Goal: Information Seeking & Learning: Compare options

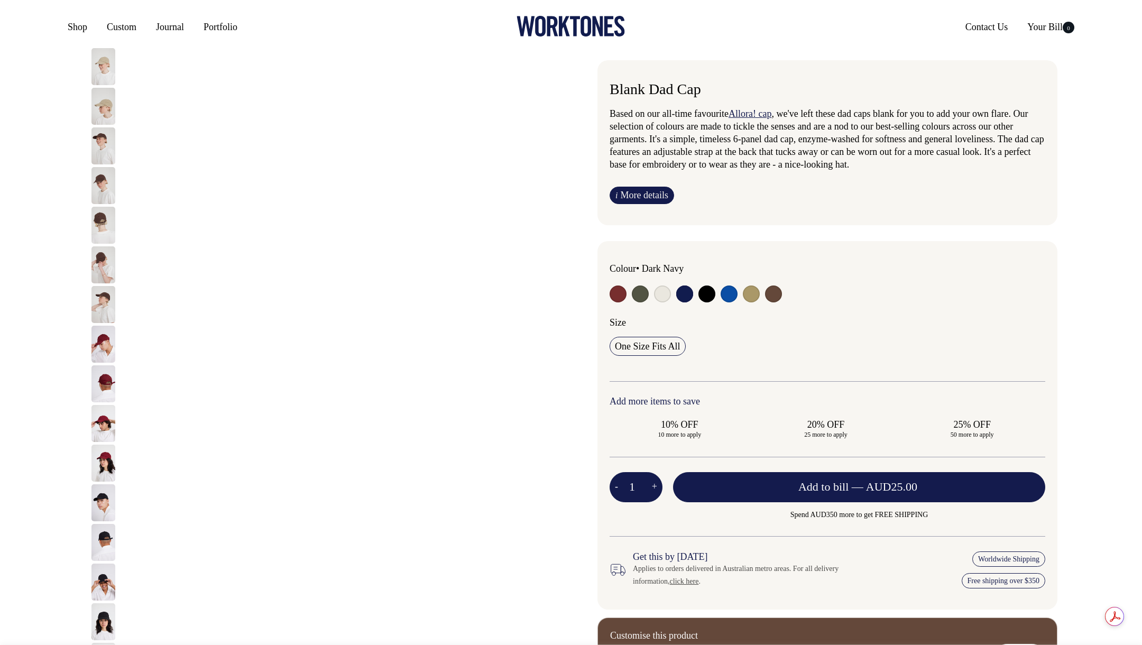
select select "Dark Navy"
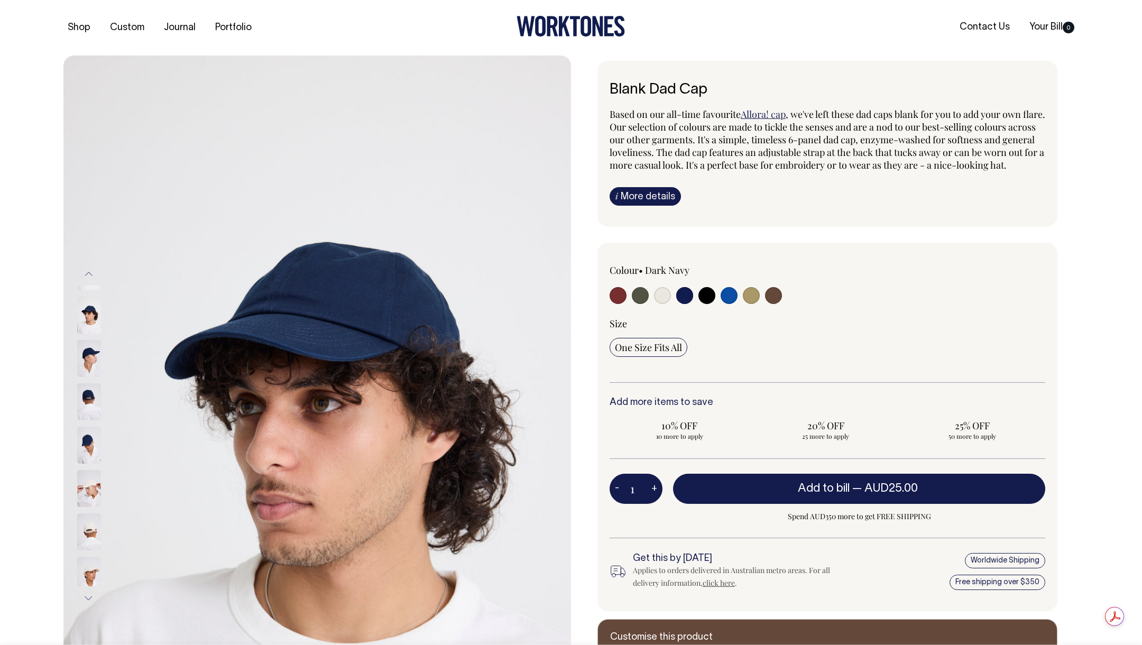
click at [619, 304] on input "radio" at bounding box center [618, 295] width 17 height 17
radio input "true"
select select "Burgundy"
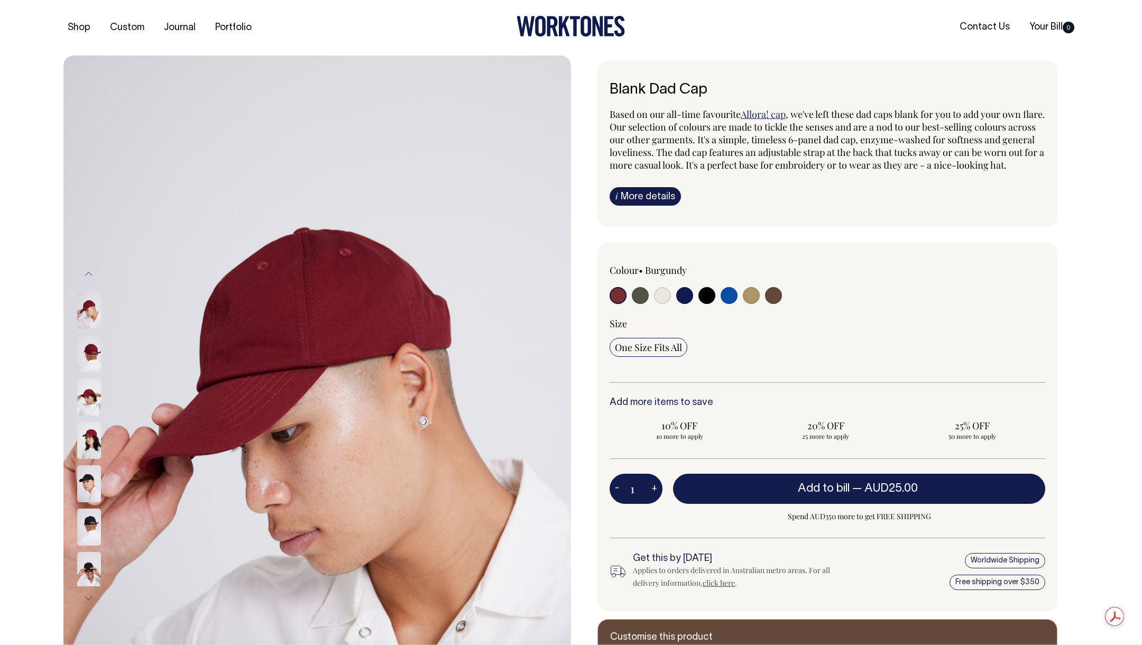
click at [647, 304] on input "radio" at bounding box center [640, 295] width 17 height 17
radio input "true"
select select "Olive"
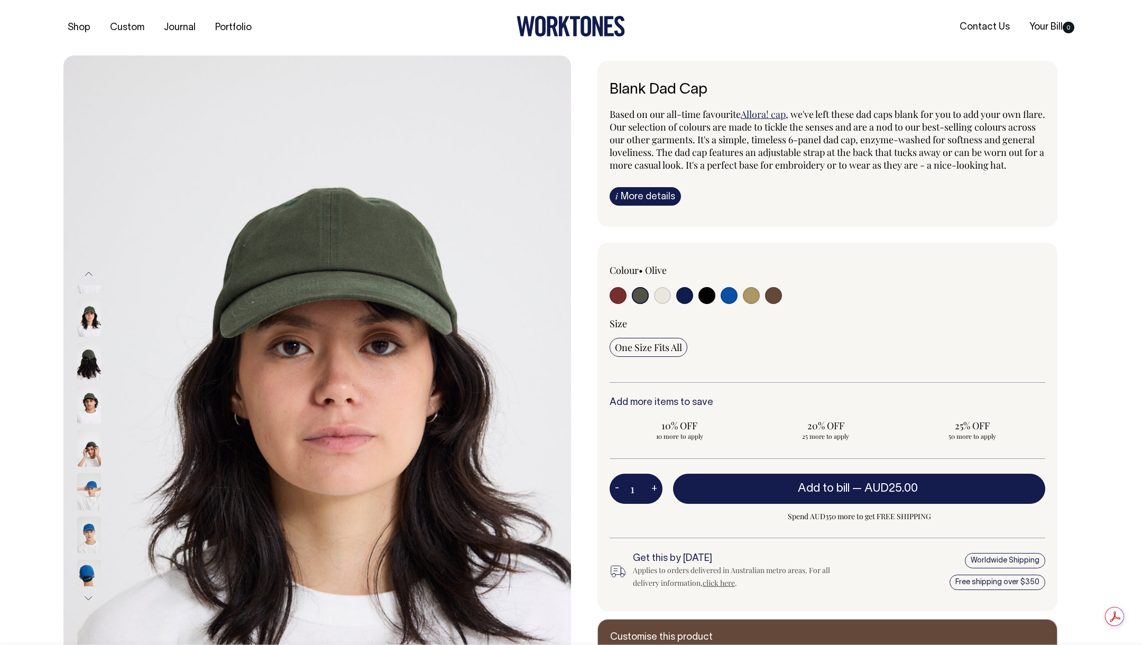
click at [660, 304] on input "radio" at bounding box center [662, 295] width 17 height 17
radio input "true"
select select "Natural"
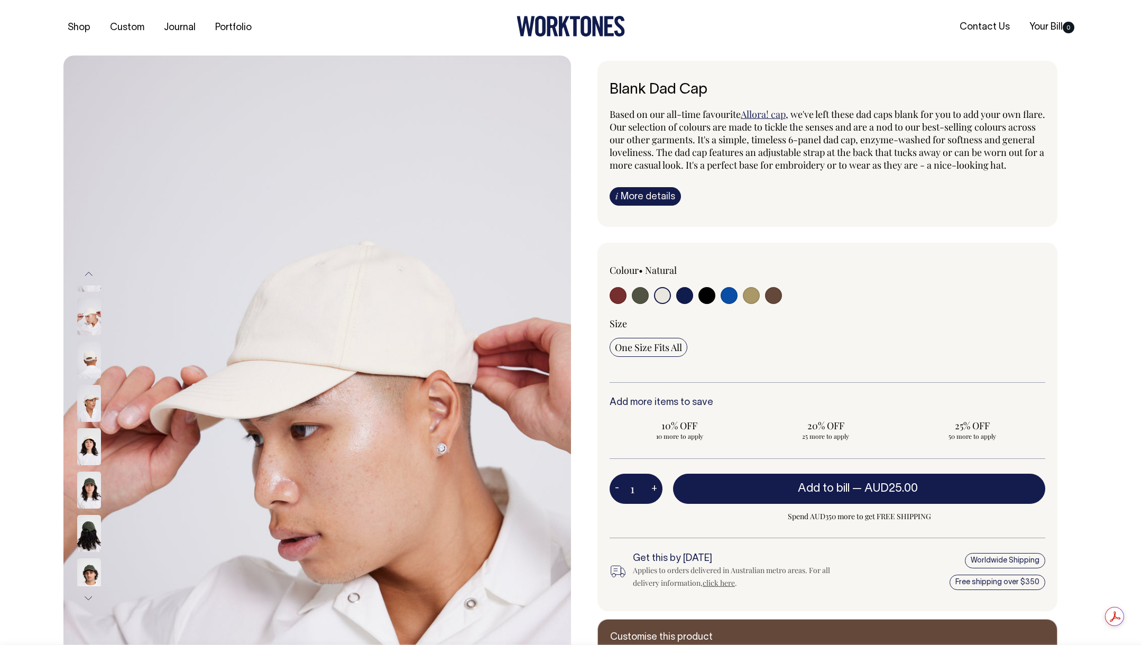
click at [682, 304] on input "radio" at bounding box center [684, 295] width 17 height 17
radio input "true"
select select "Dark Navy"
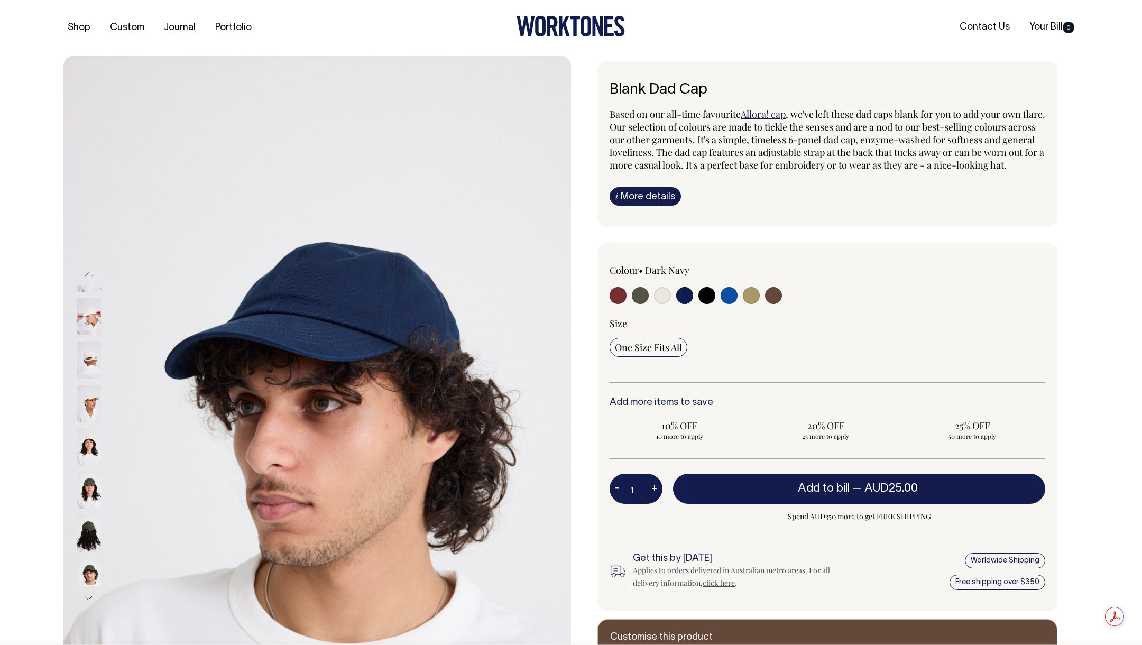
click at [714, 307] on label at bounding box center [707, 297] width 17 height 20
click at [714, 304] on input "radio" at bounding box center [707, 295] width 17 height 17
radio input "true"
select select "Black"
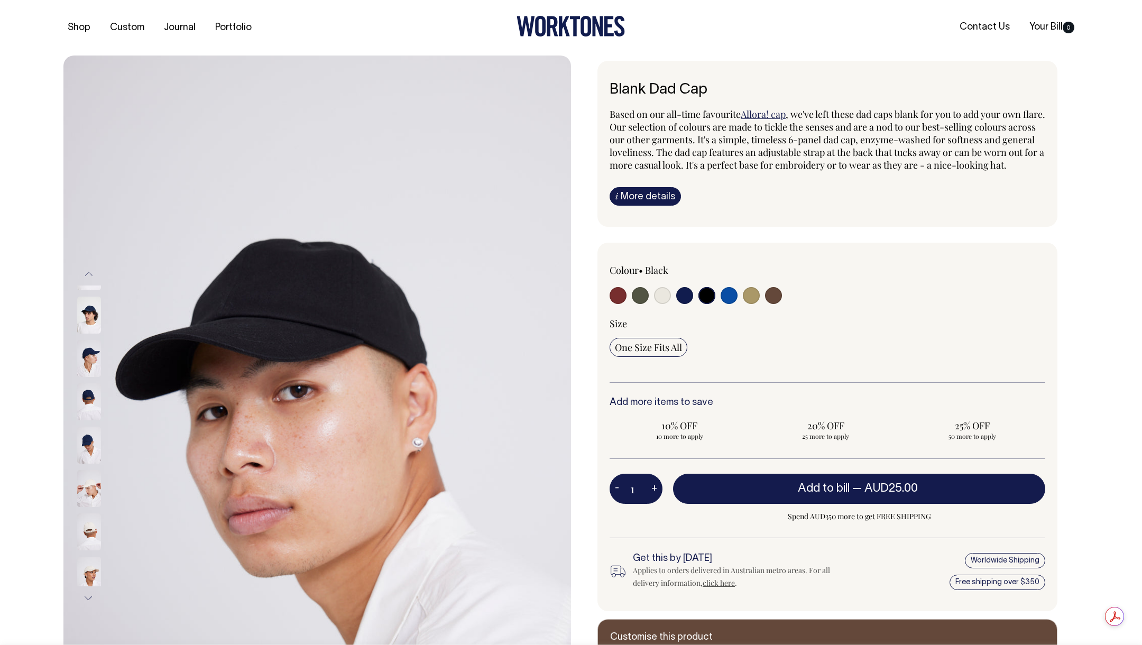
click at [744, 307] on label at bounding box center [751, 297] width 17 height 20
click at [744, 304] on input "radio" at bounding box center [751, 295] width 17 height 17
radio input "true"
select select "Washed Khaki"
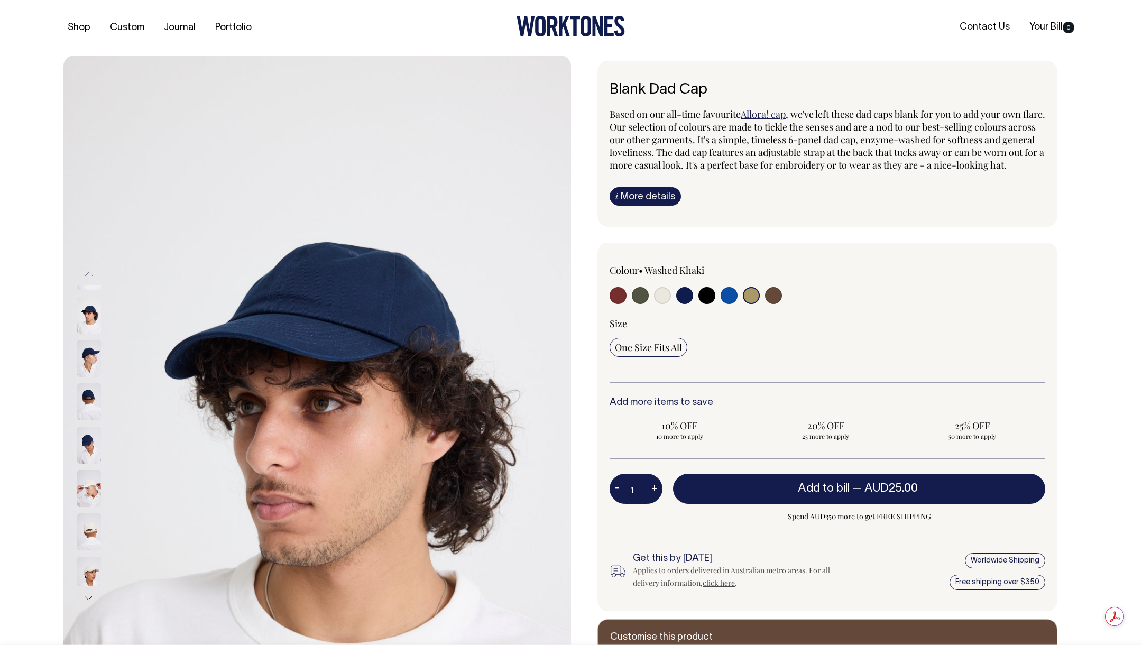
click at [763, 307] on div at bounding box center [697, 297] width 175 height 20
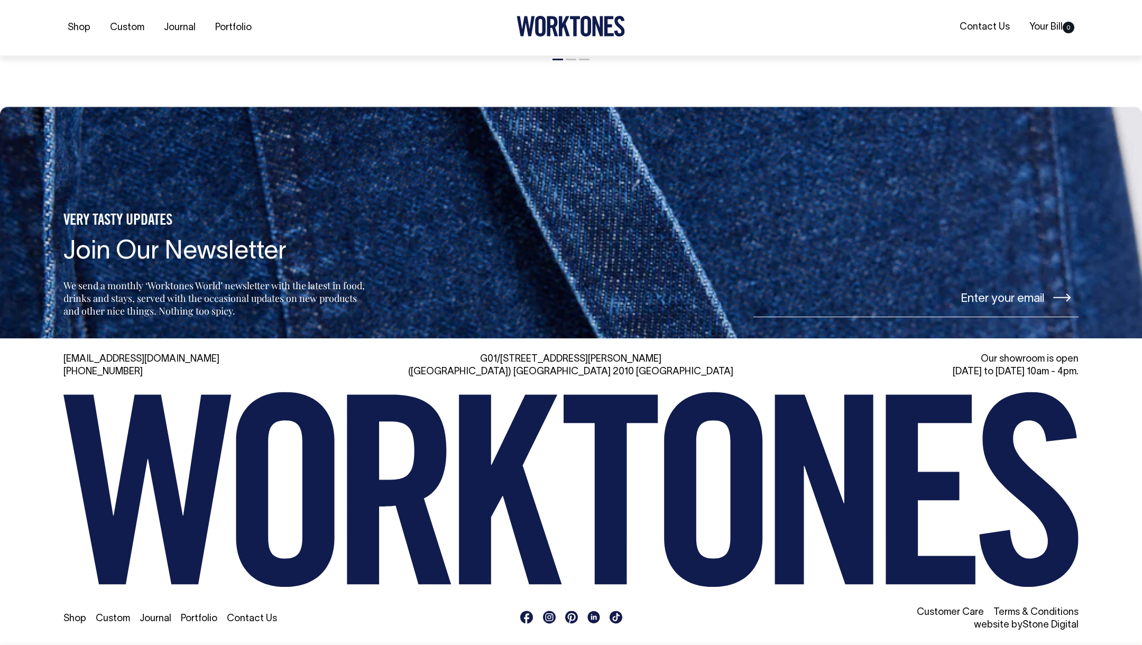
scroll to position [1682, 0]
